Goal: Information Seeking & Learning: Learn about a topic

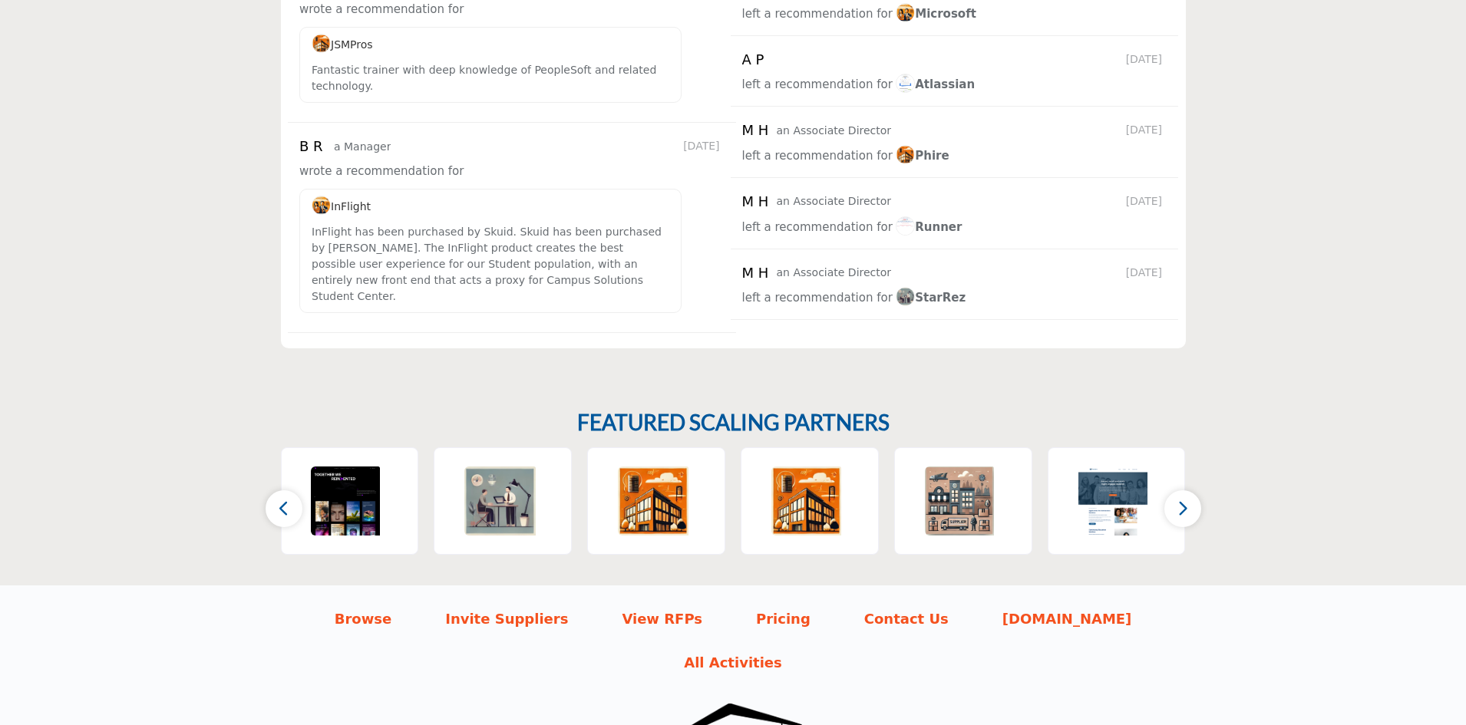
scroll to position [2416, 0]
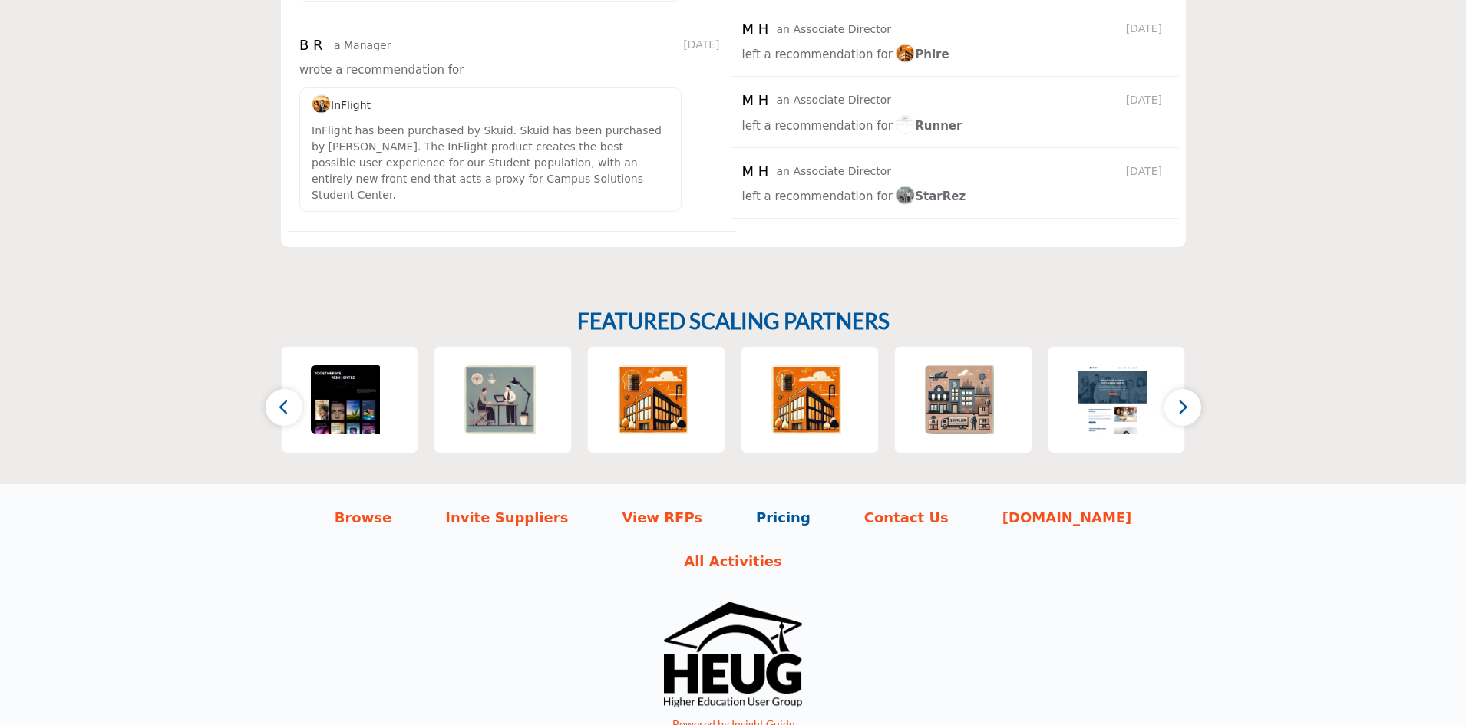
click at [756, 507] on p "Pricing" at bounding box center [783, 517] width 55 height 21
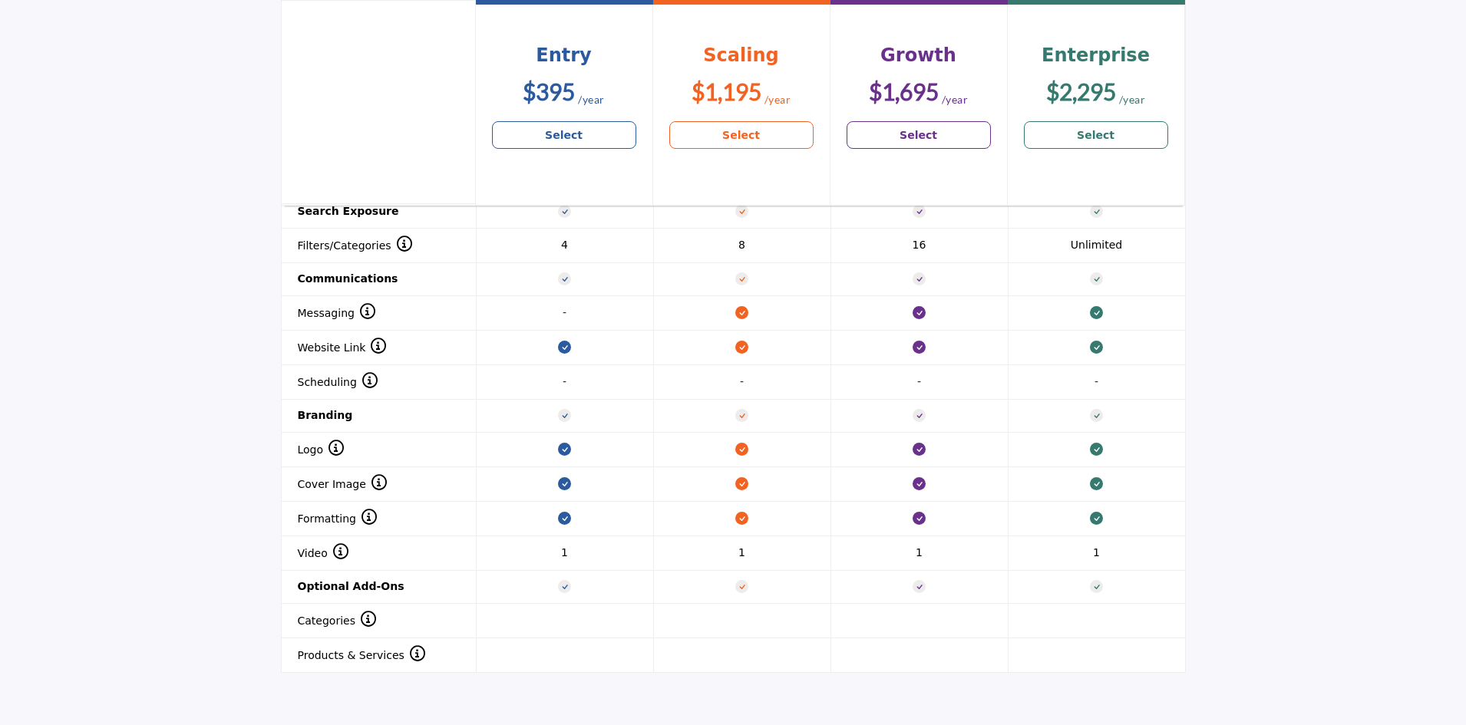
scroll to position [1791, 0]
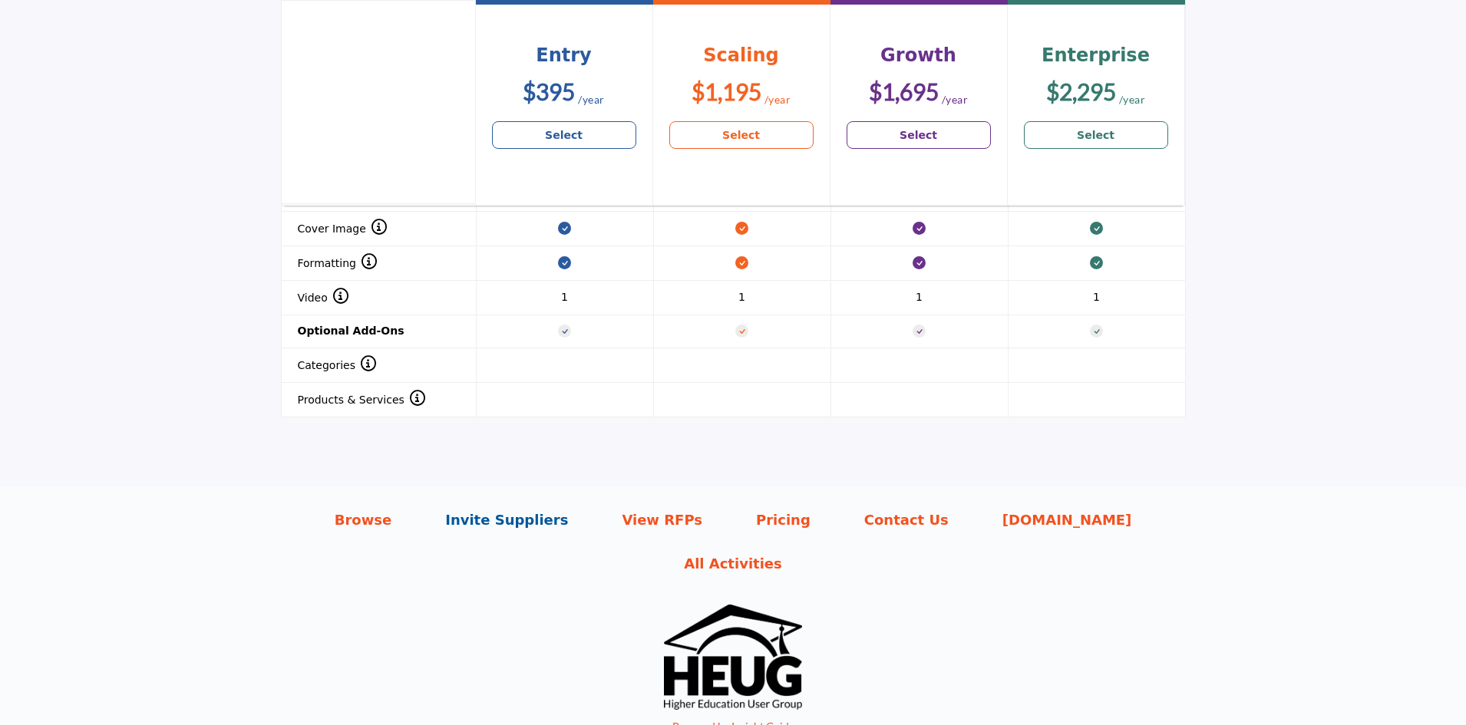
click at [490, 510] on p "Invite Suppliers" at bounding box center [506, 520] width 123 height 21
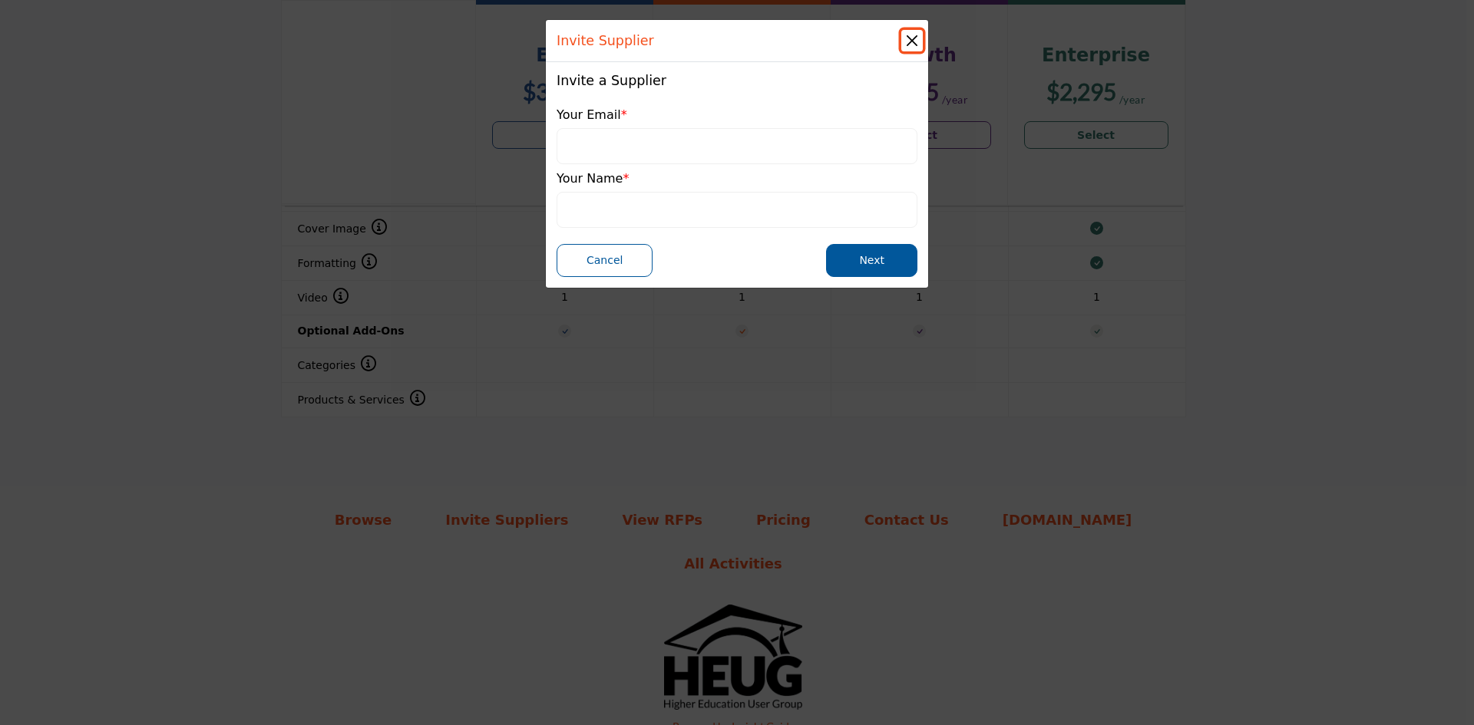
click at [913, 33] on button "Close" at bounding box center [911, 40] width 21 height 21
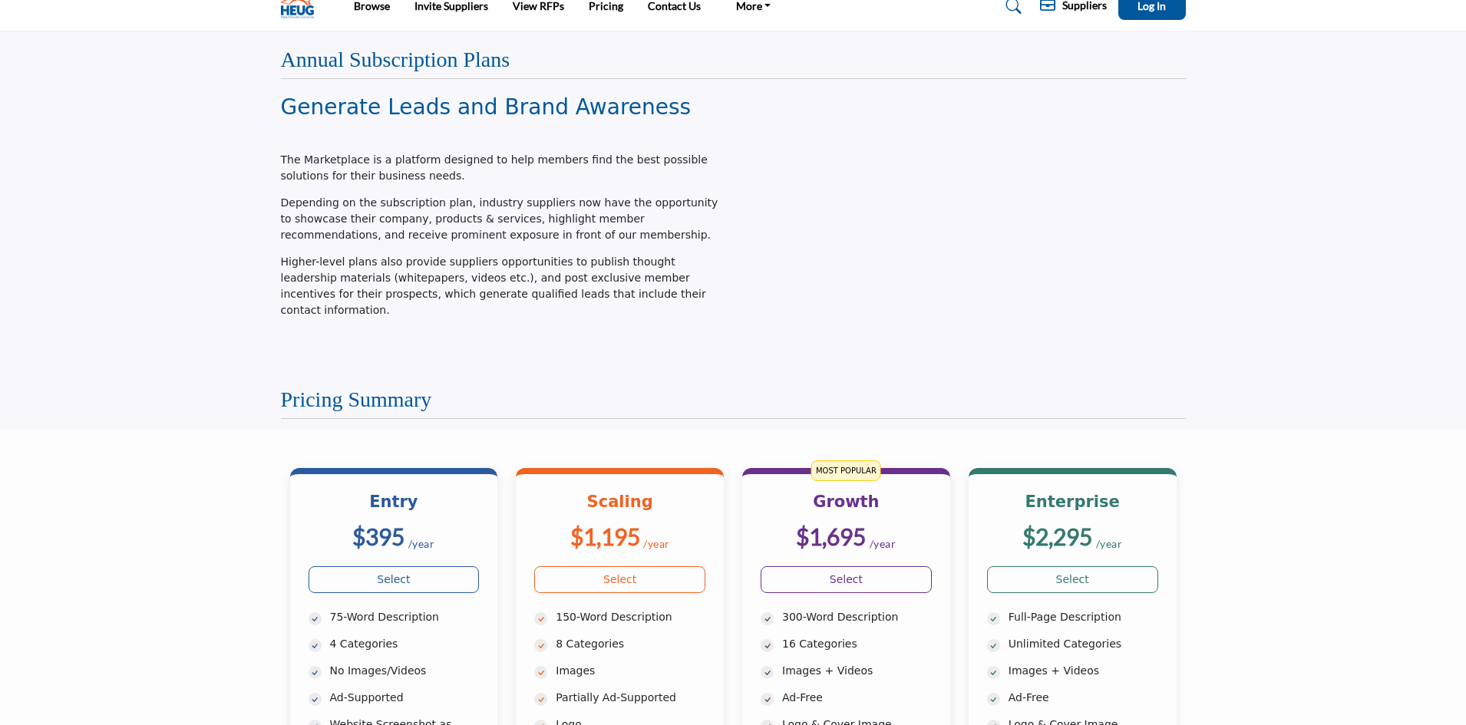
scroll to position [0, 0]
